Goal: Task Accomplishment & Management: Use online tool/utility

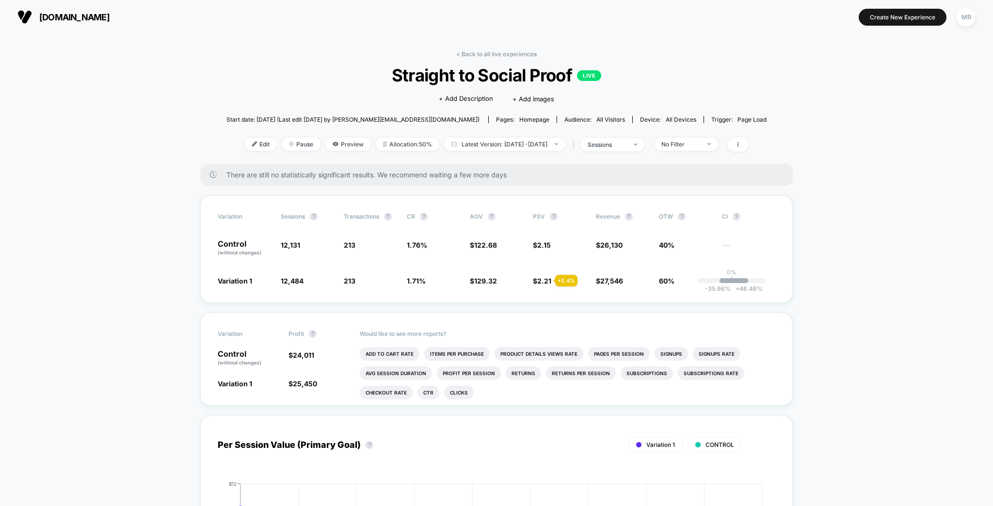
click at [731, 63] on div "< Back to all live experiences Straight to Social Proof LIVE Click to edit expe…" at bounding box center [496, 106] width 540 height 113
click at [966, 14] on div "MR" at bounding box center [965, 17] width 19 height 19
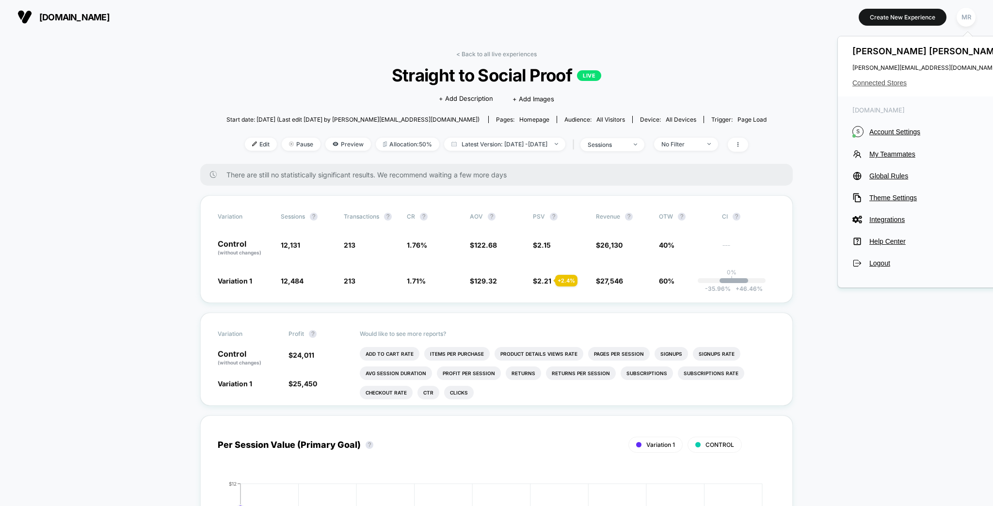
click at [883, 82] on span "Connected Stores" at bounding box center [928, 83] width 153 height 8
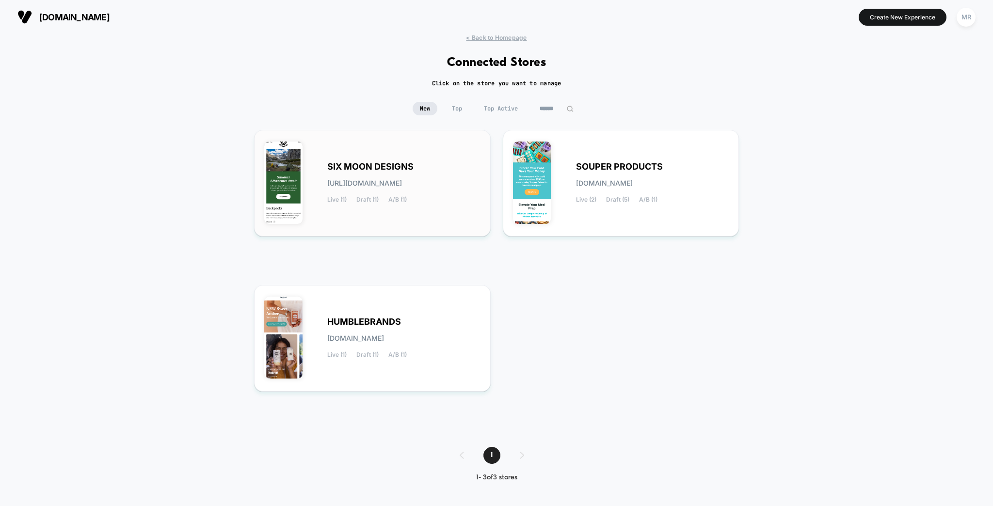
click at [393, 168] on div "SIX MOON DESIGNS [URL][DOMAIN_NAME] Live (1) Draft (1) A/B (1)" at bounding box center [403, 183] width 153 height 40
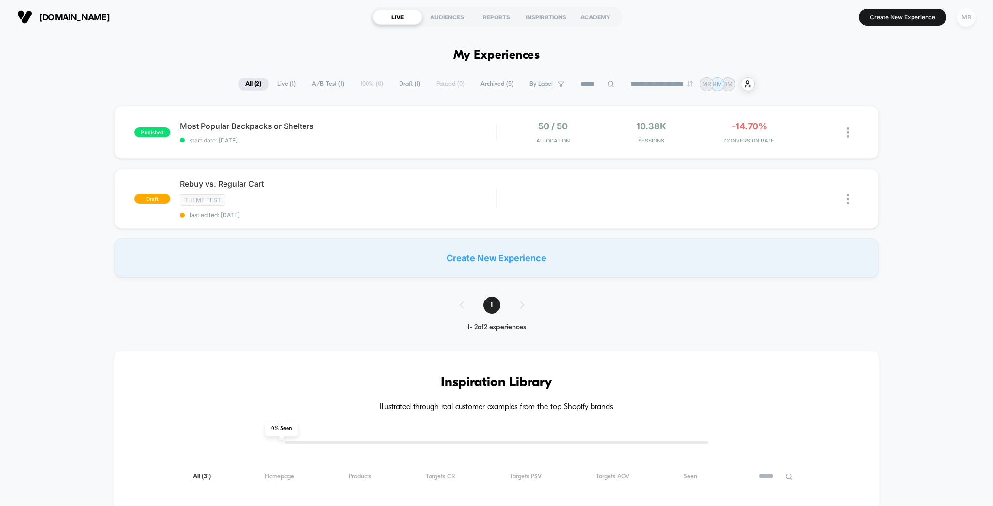
click at [966, 16] on div "MR" at bounding box center [965, 17] width 19 height 19
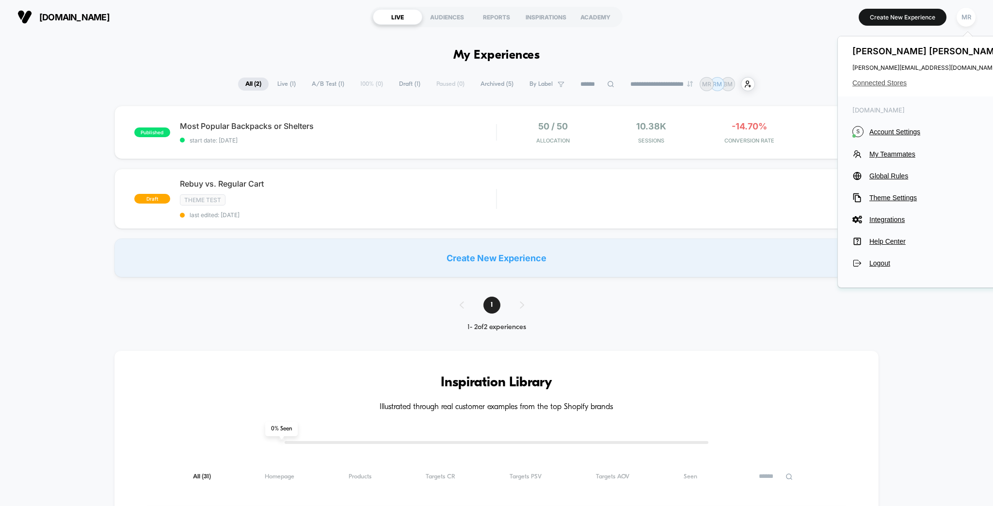
click at [882, 79] on span "Connected Stores" at bounding box center [928, 83] width 153 height 8
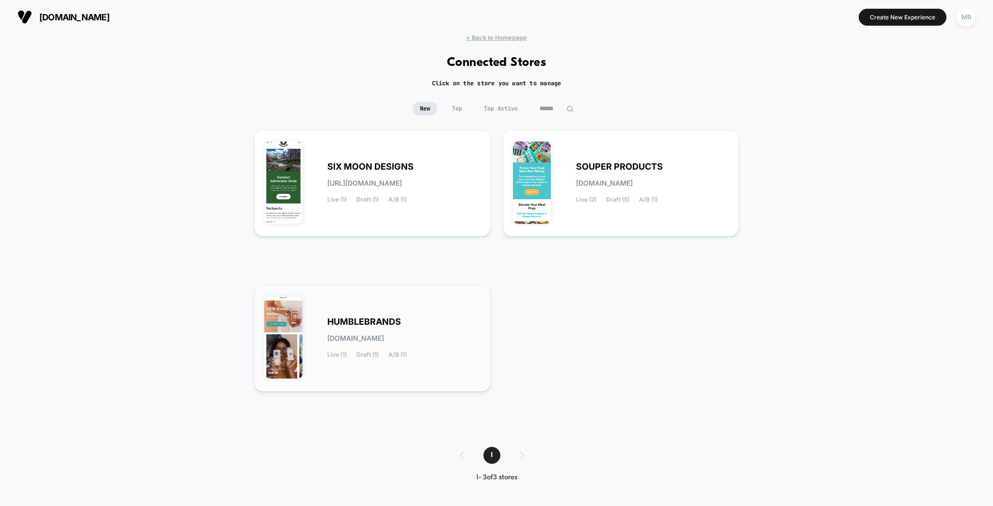
click at [398, 319] on span "HUMBLEBRANDS" at bounding box center [364, 321] width 74 height 7
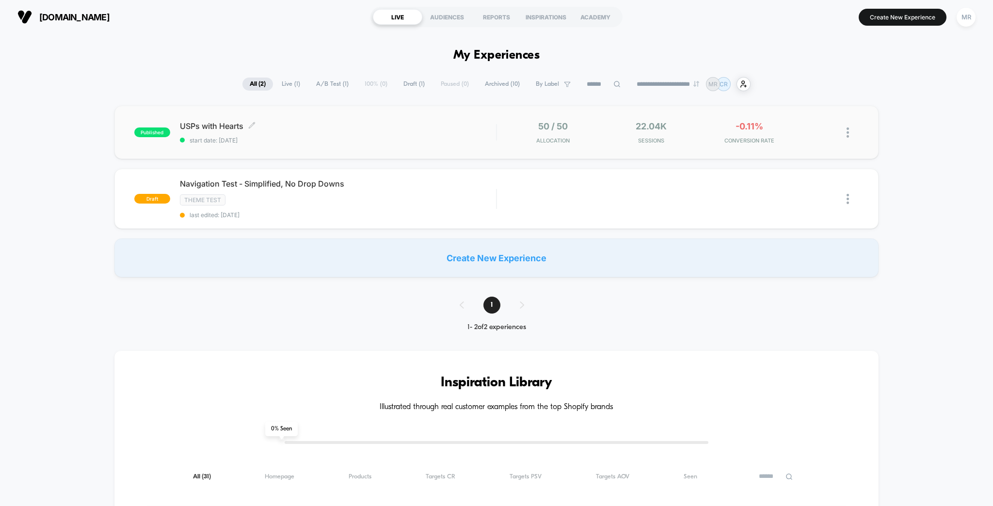
click at [224, 123] on span "USPs with Hearts Click to edit experience details" at bounding box center [338, 126] width 317 height 10
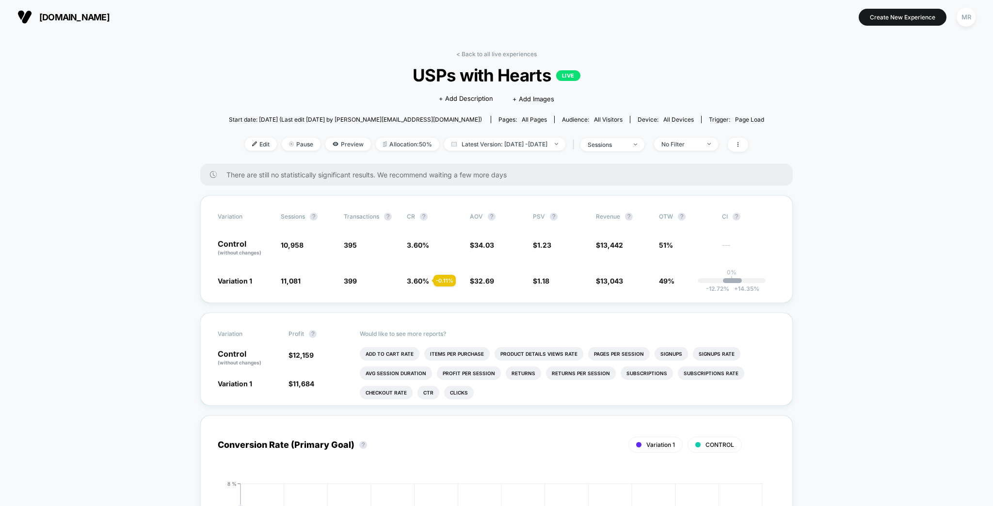
click at [687, 54] on div "< Back to all live experiences USPs with Hearts LIVE Click to edit experience d…" at bounding box center [496, 106] width 535 height 113
click at [501, 53] on link "< Back to all live experiences" at bounding box center [496, 53] width 80 height 7
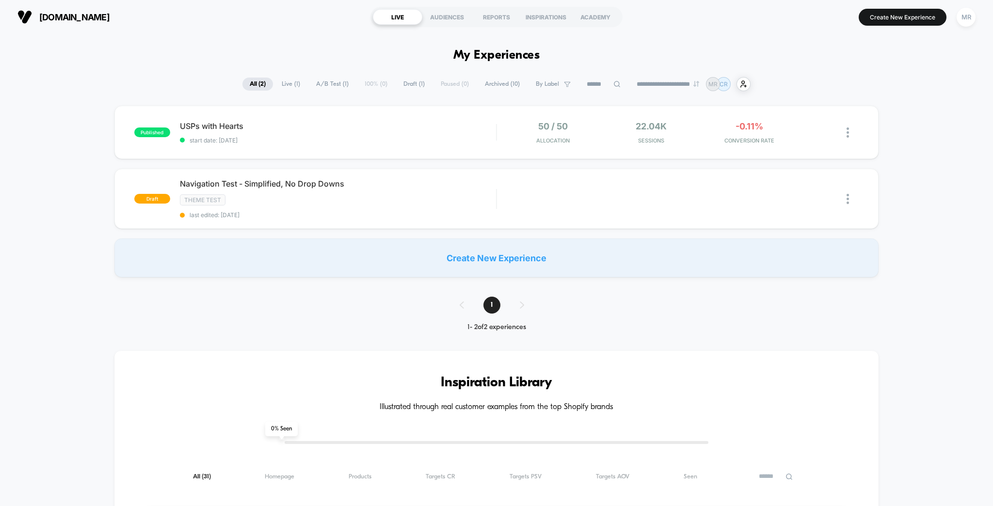
click at [277, 182] on div "Navigation Test - Simplified, No Drop Downs Click to edit experience details Cl…" at bounding box center [338, 199] width 317 height 40
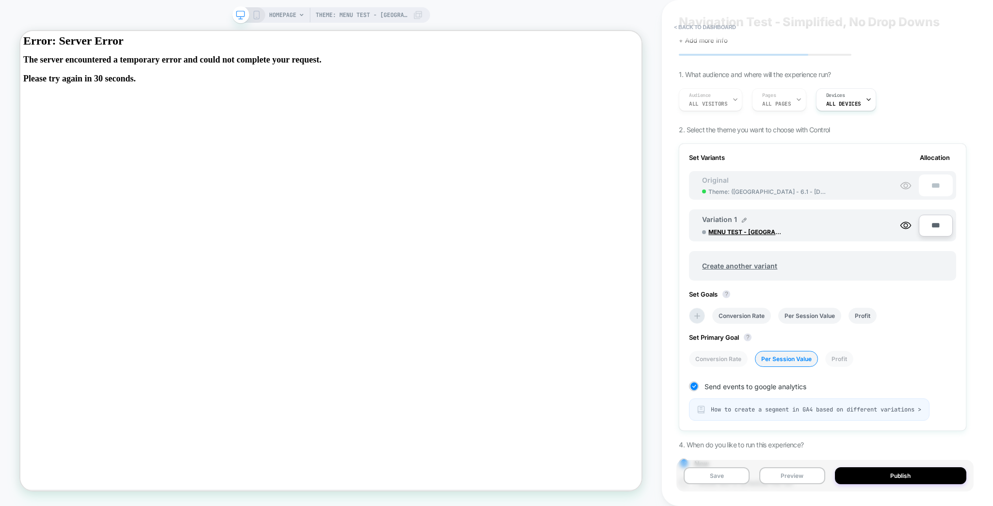
scroll to position [30, 0]
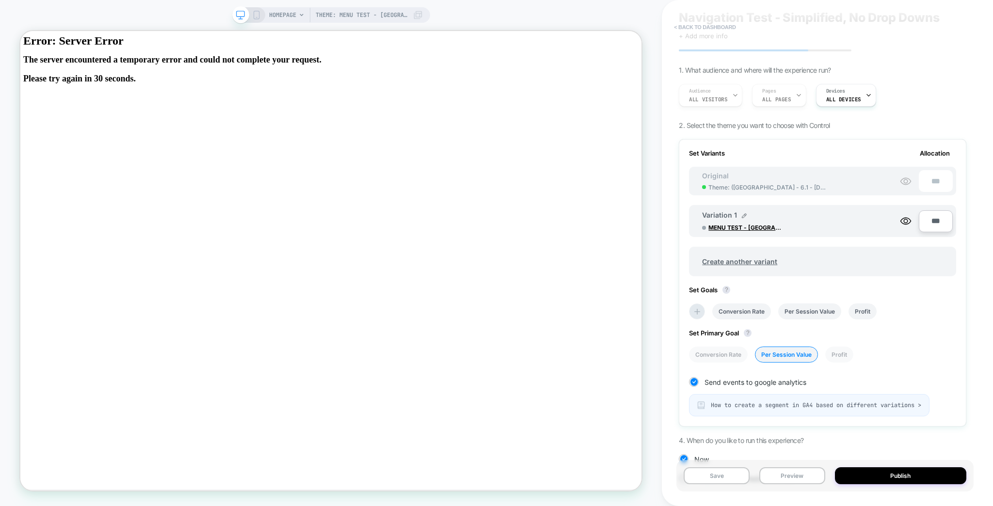
click at [692, 26] on button "< back to dashboard" at bounding box center [704, 27] width 71 height 16
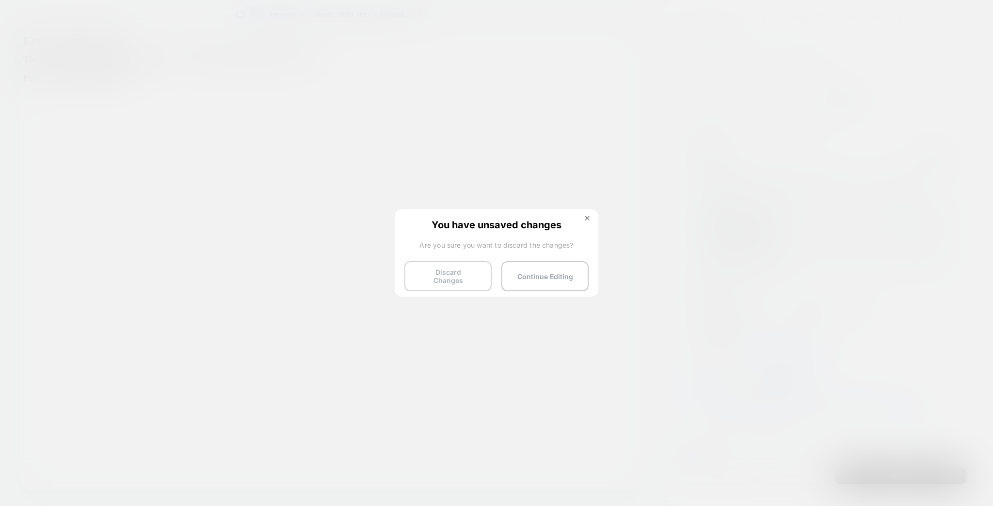
click at [467, 277] on button "Discard Changes" at bounding box center [447, 276] width 87 height 30
